Goal: Use online tool/utility: Utilize a website feature to perform a specific function

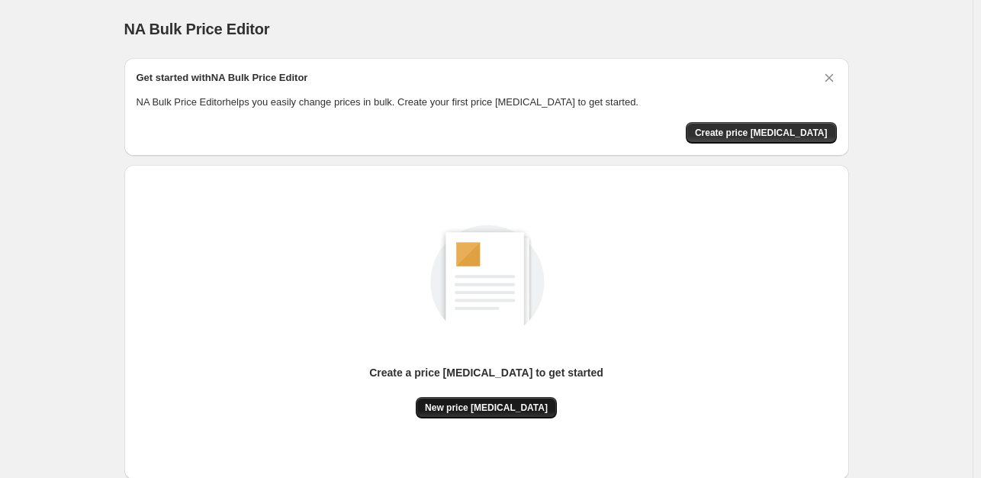
click at [495, 406] on span "New price [MEDICAL_DATA]" at bounding box center [486, 407] width 123 height 12
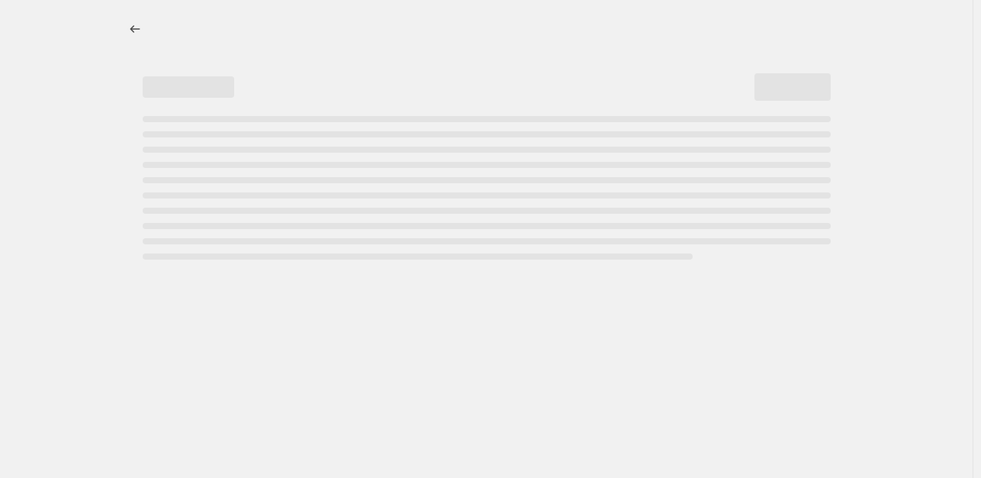
select select "percentage"
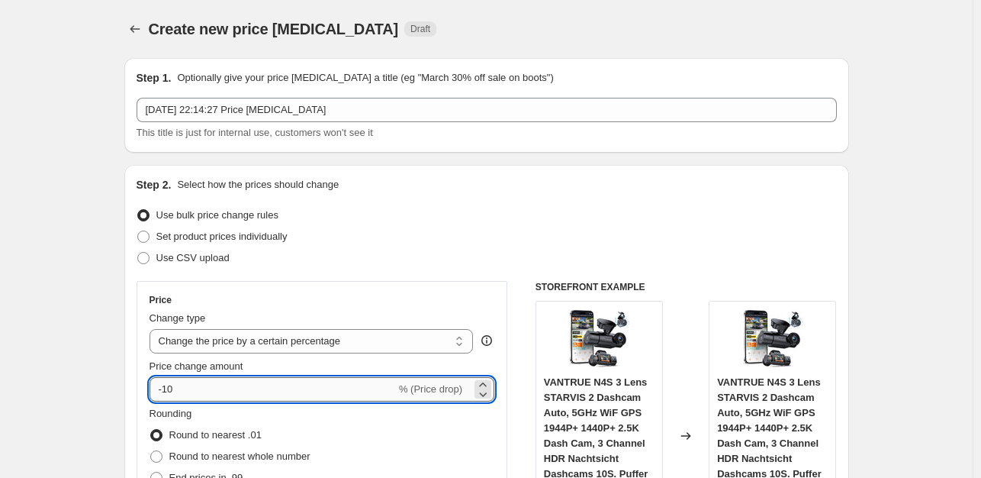
click at [200, 387] on input "-10" at bounding box center [273, 389] width 246 height 24
type input "-1"
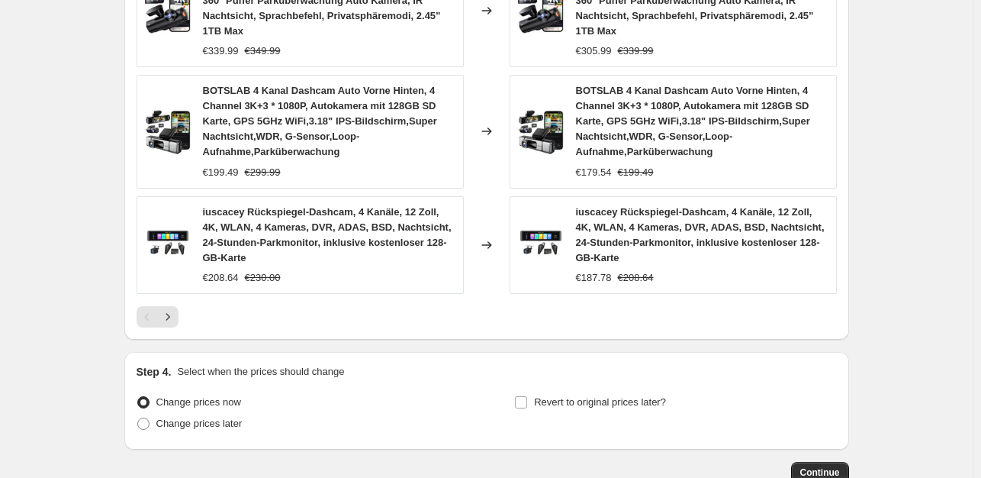
scroll to position [1254, 0]
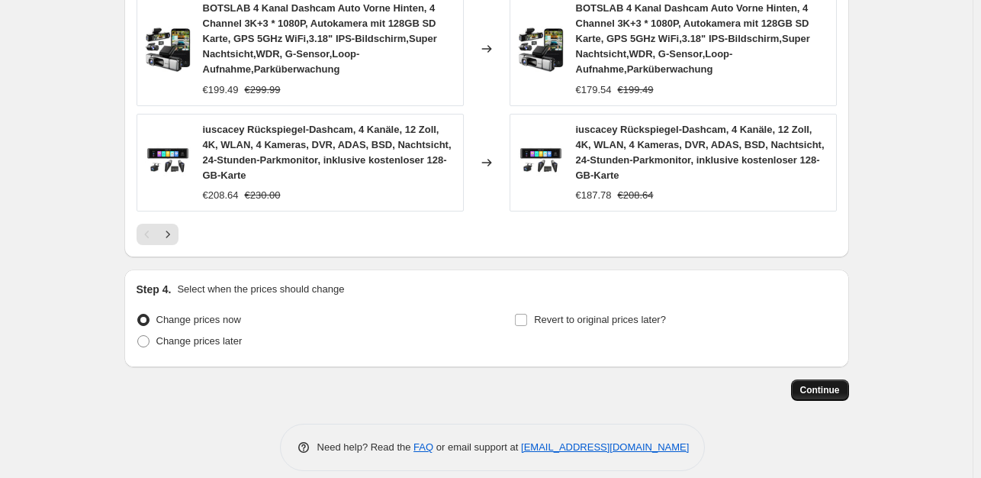
type input "-35"
click at [809, 384] on span "Continue" at bounding box center [820, 390] width 40 height 12
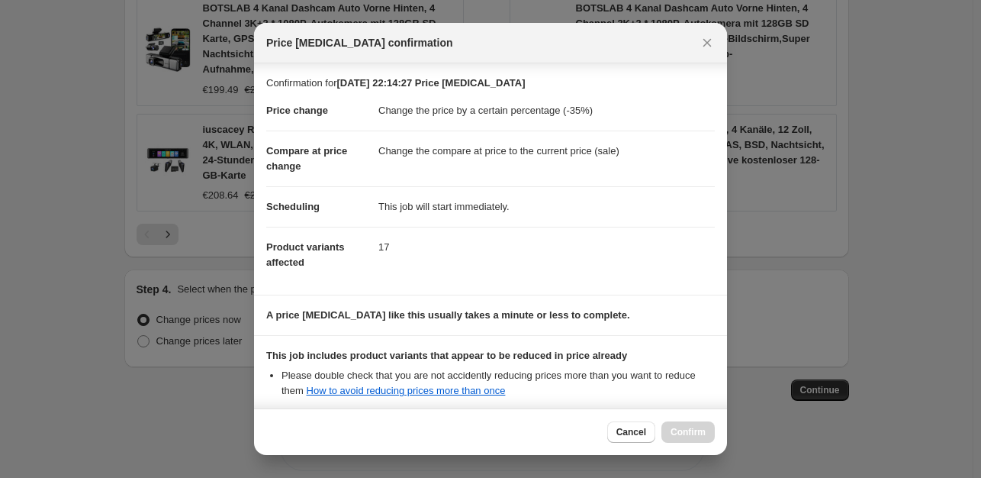
scroll to position [163, 0]
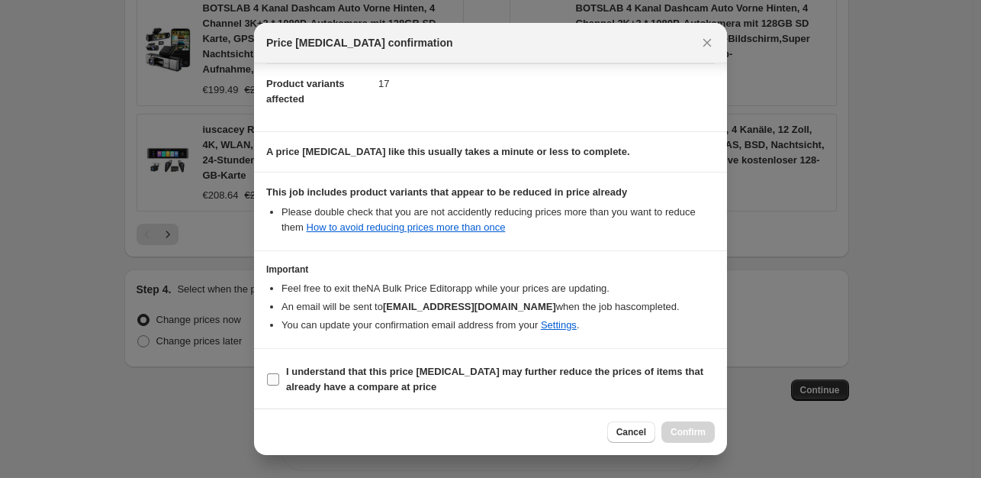
click at [270, 373] on input "I understand that this price [MEDICAL_DATA] may further reduce the prices of it…" at bounding box center [273, 379] width 12 height 12
checkbox input "true"
click at [687, 423] on button "Confirm" at bounding box center [687, 431] width 53 height 21
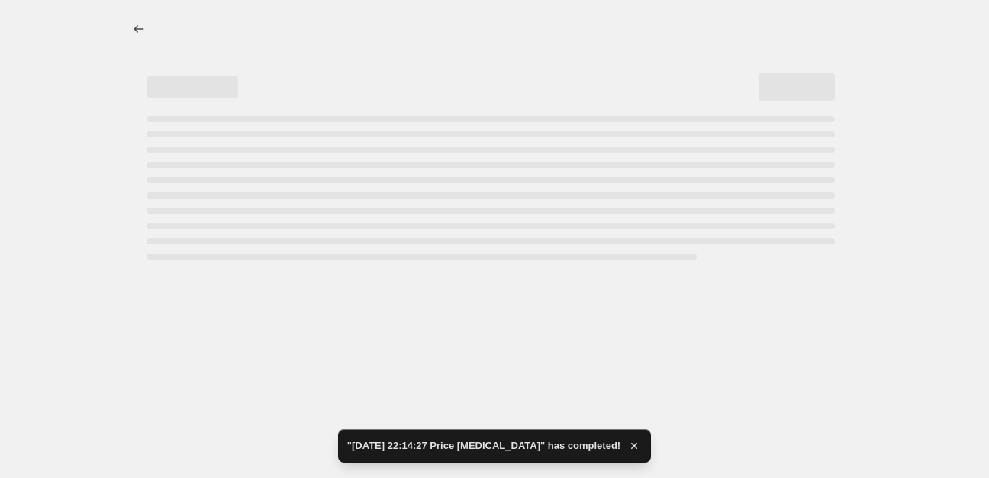
select select "percentage"
